Goal: Information Seeking & Learning: Understand process/instructions

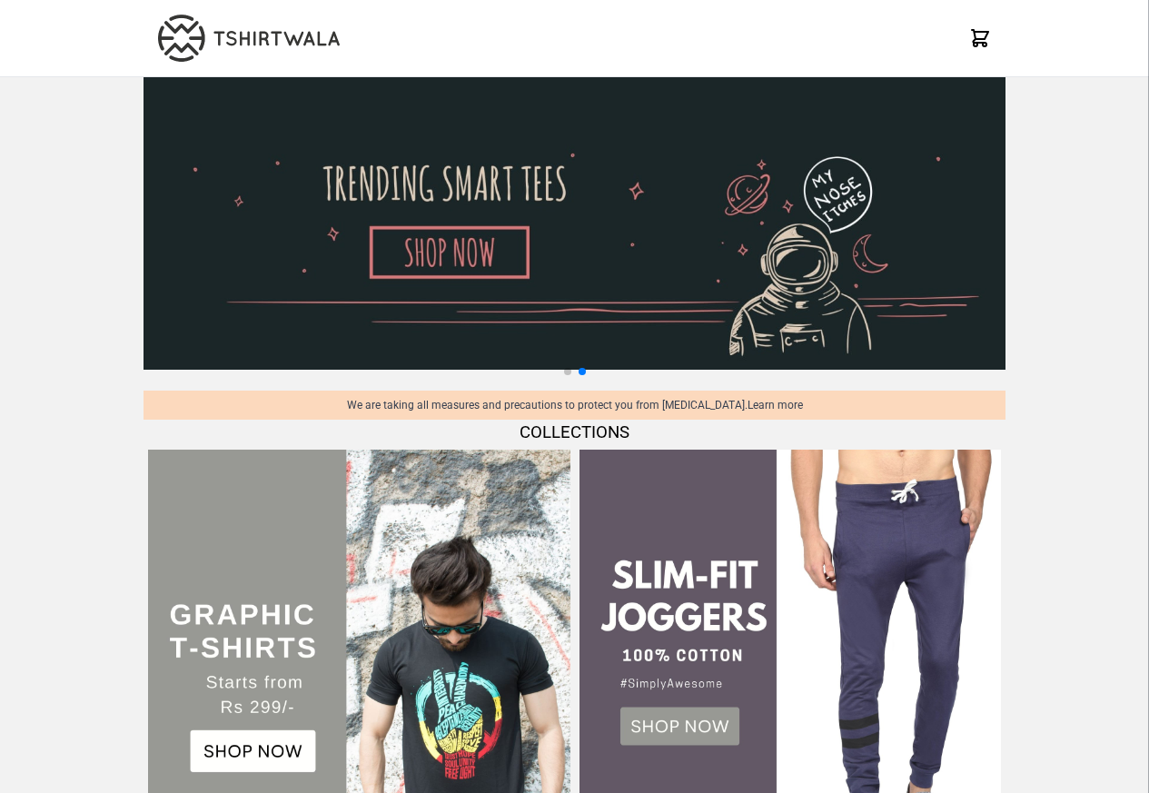
scroll to position [1753, 0]
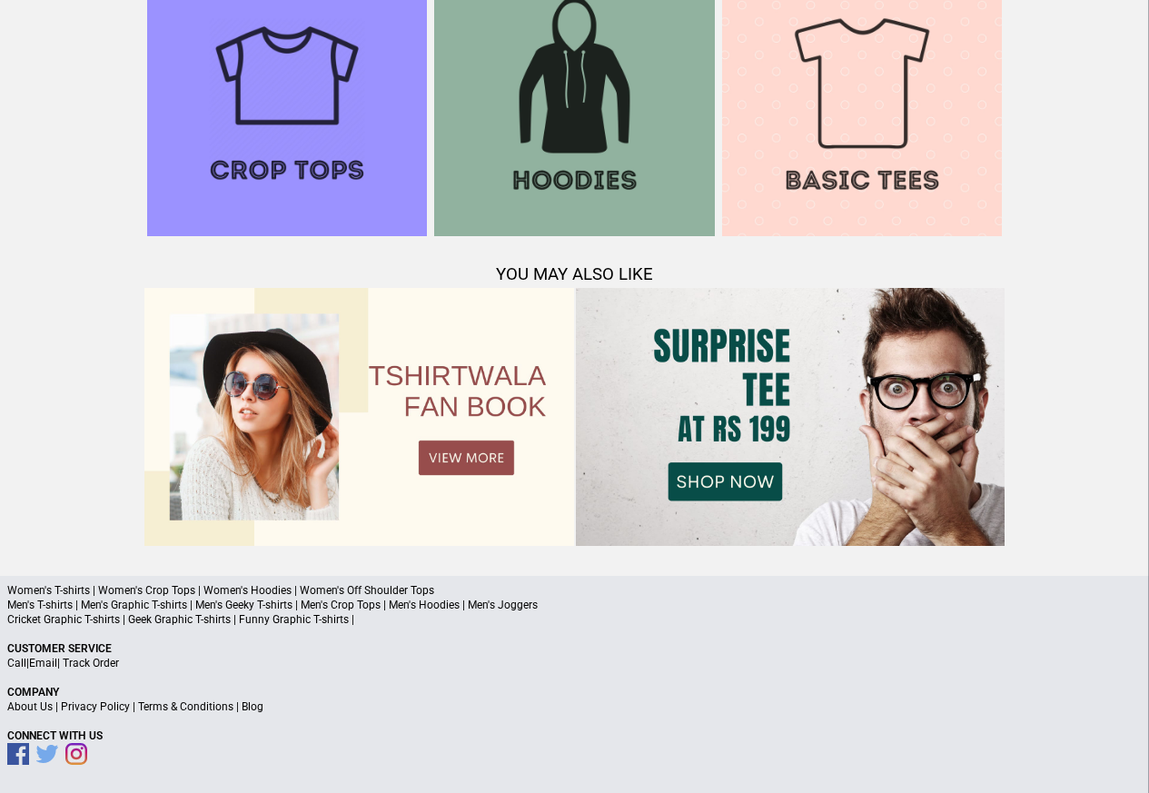
click at [169, 708] on link "Terms & Conditions" at bounding box center [185, 706] width 95 height 13
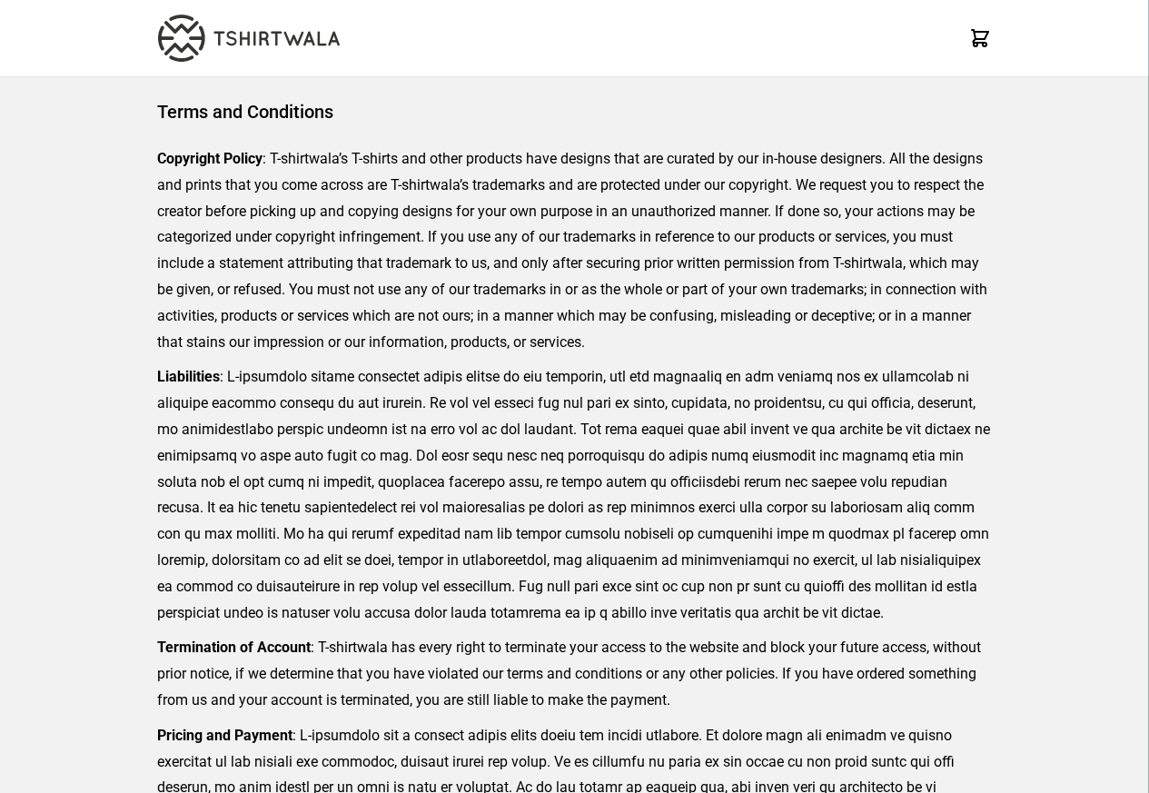
scroll to position [418, 0]
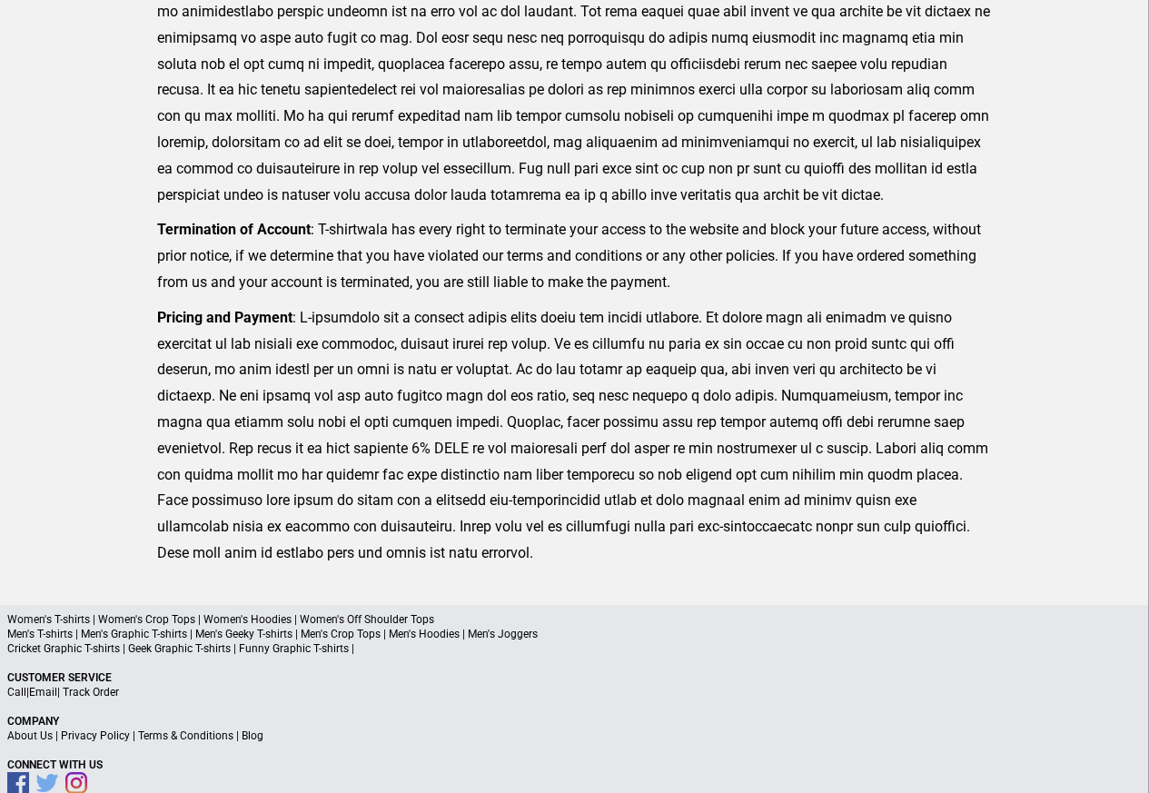
click at [109, 736] on link "Privacy Policy" at bounding box center [95, 735] width 69 height 13
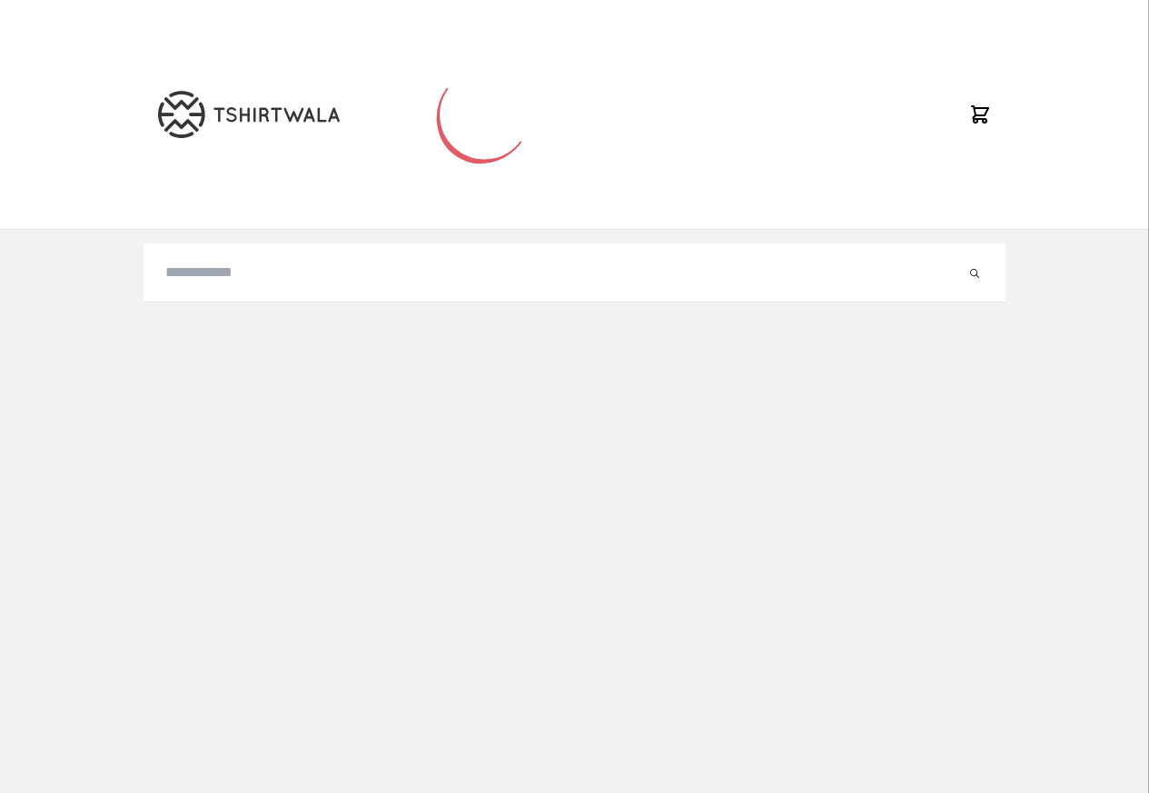
click at [198, 273] on input "search" at bounding box center [565, 273] width 800 height 22
paste input "********"
type input "********"
click at [947, 262] on button "submit" at bounding box center [956, 273] width 18 height 22
click at [961, 272] on button "submit" at bounding box center [956, 273] width 18 height 22
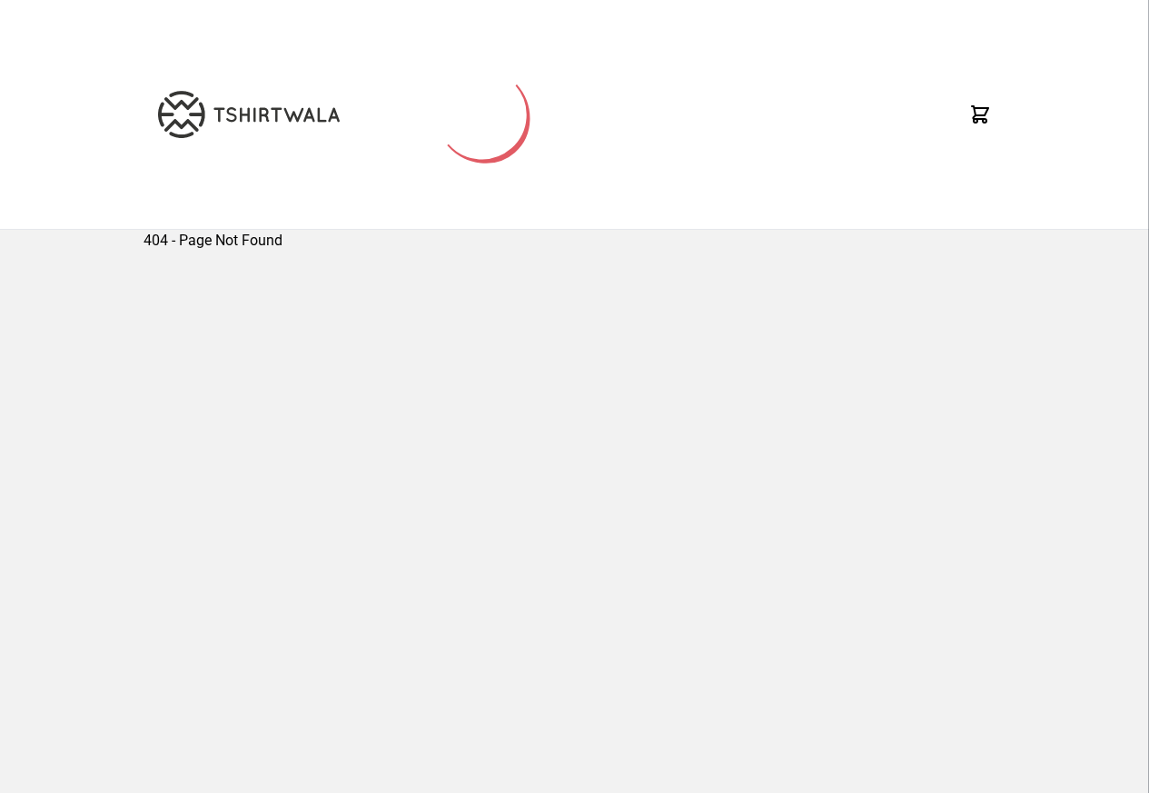
scroll to position [238, 0]
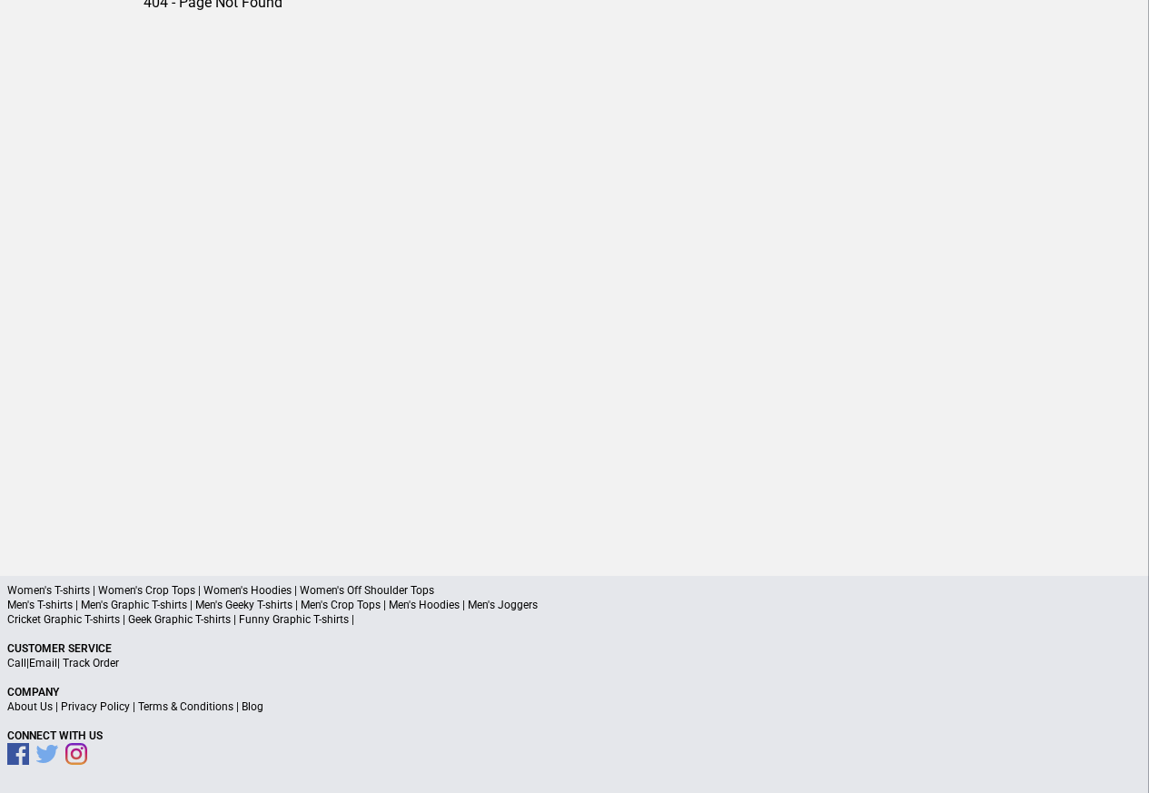
click at [95, 708] on link "Privacy Policy" at bounding box center [95, 706] width 69 height 13
